Goal: Complete application form: Complete application form

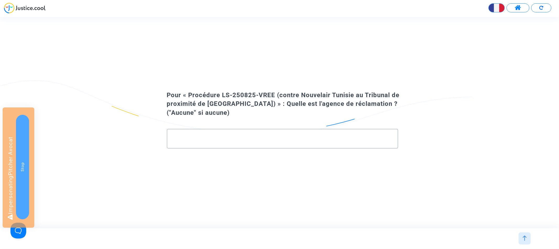
paste input "Reclamacion de Vuelos"
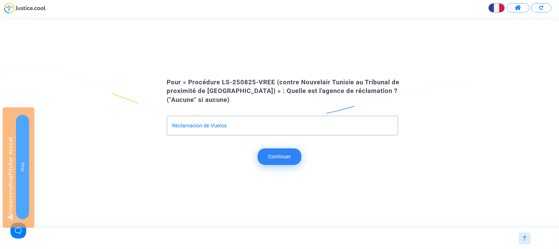
type input "Reclamacion de Vuelos"
click at [273, 162] on button "Continuer" at bounding box center [280, 156] width 44 height 16
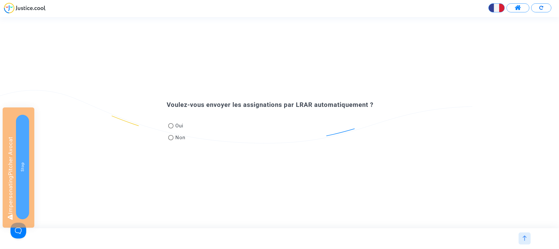
click at [172, 137] on span at bounding box center [170, 137] width 5 height 5
click at [171, 140] on input "Non" at bounding box center [171, 140] width 0 height 0
radio input "true"
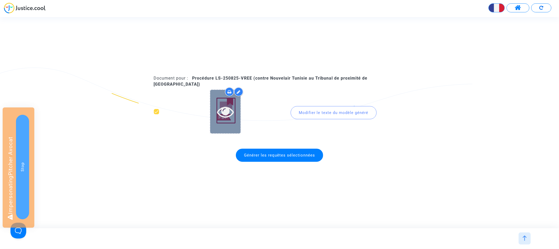
click at [227, 111] on icon at bounding box center [225, 111] width 17 height 17
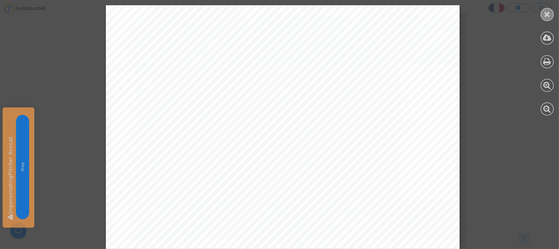
click at [550, 15] on icon at bounding box center [547, 14] width 7 height 8
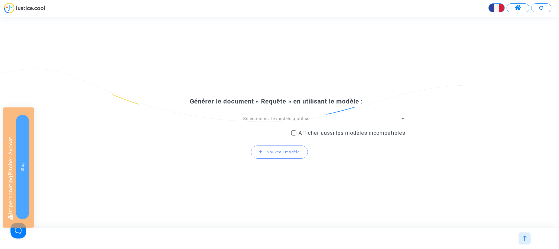
click at [256, 120] on span "Sélectionnez le modèle à utiliser" at bounding box center [277, 118] width 68 height 5
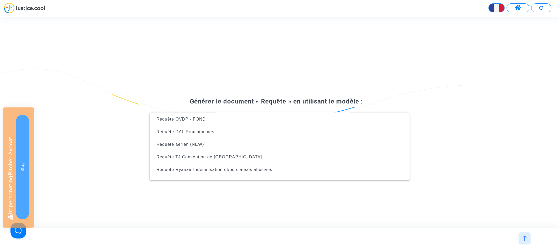
scroll to position [96, 0]
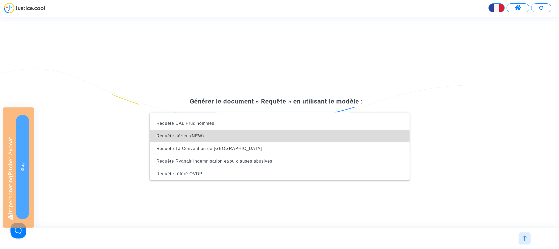
click at [244, 139] on span "Requête aérien (NEW)" at bounding box center [280, 136] width 252 height 13
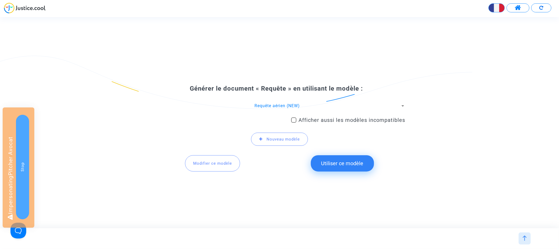
click at [346, 162] on button "Utiliser ce modèle" at bounding box center [342, 163] width 63 height 16
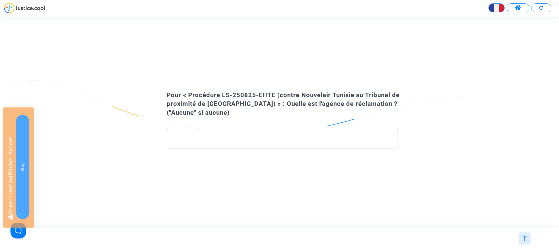
paste input "LS-250825-EHTE"
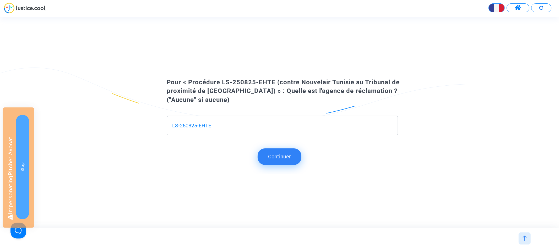
click at [221, 125] on input "LS-250825-EHTE" at bounding box center [283, 125] width 221 height 6
type input "Reclamacion de Vuelos"
click at [281, 153] on button "Continuer" at bounding box center [280, 156] width 44 height 16
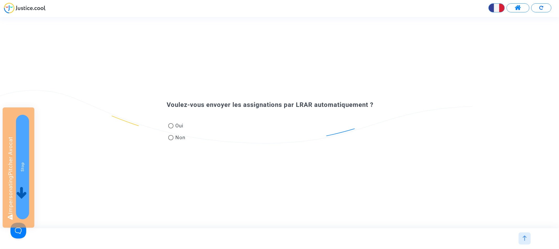
click at [178, 139] on span "Non" at bounding box center [180, 137] width 12 height 7
click at [171, 140] on input "Non" at bounding box center [171, 140] width 0 height 0
radio input "true"
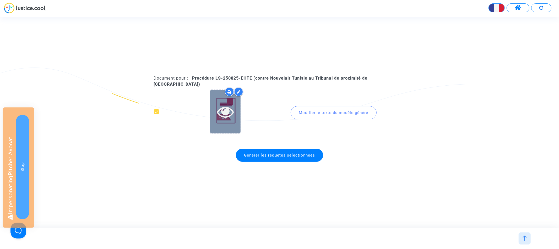
click at [224, 108] on icon at bounding box center [225, 111] width 17 height 17
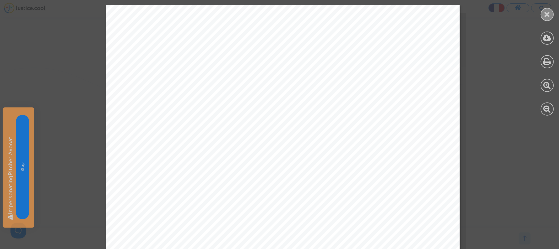
click at [546, 17] on icon at bounding box center [547, 14] width 7 height 8
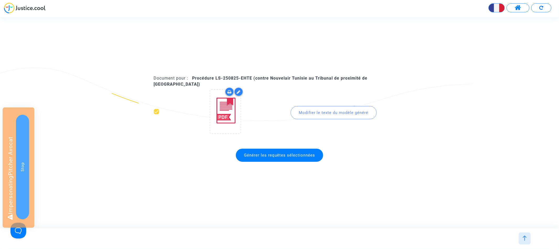
click at [538, 9] on button at bounding box center [542, 7] width 20 height 9
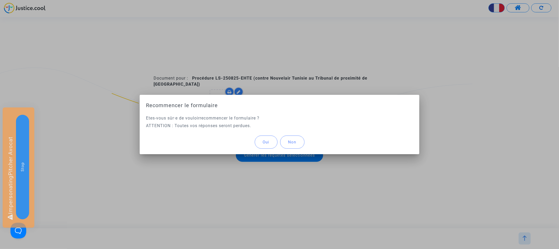
click at [266, 143] on span "Oui" at bounding box center [266, 142] width 7 height 5
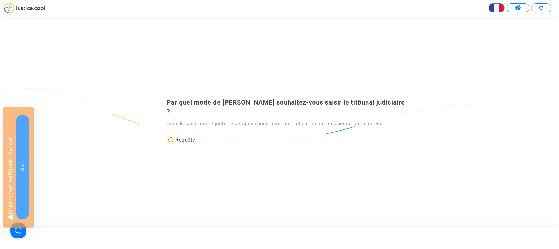
click at [185, 137] on span "Requête" at bounding box center [186, 140] width 20 height 6
click at [171, 142] on input "Requête" at bounding box center [171, 142] width 0 height 0
radio input "true"
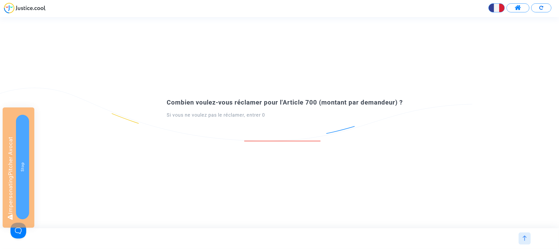
paste input "771.84"
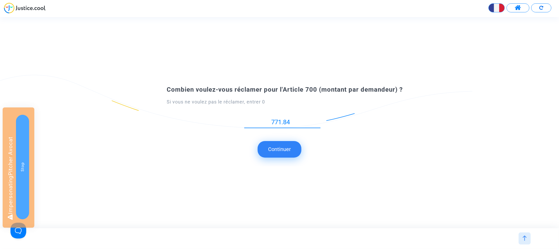
type input "771.84"
click at [297, 150] on button "Continuer" at bounding box center [280, 149] width 44 height 16
